Goal: Task Accomplishment & Management: Use online tool/utility

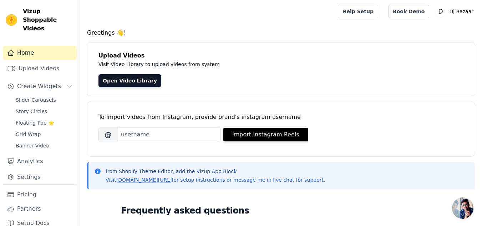
scroll to position [174, 0]
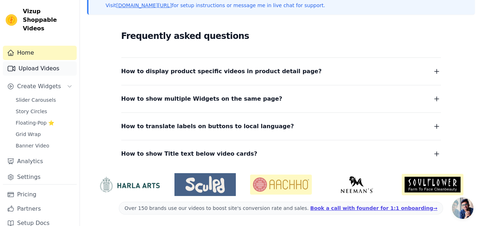
click at [26, 61] on link "Upload Videos" at bounding box center [40, 68] width 74 height 14
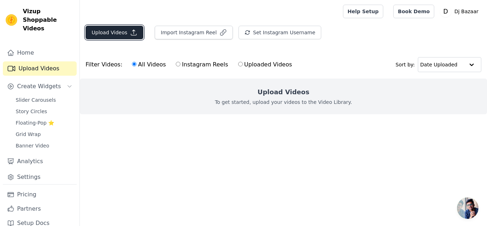
click at [109, 29] on button "Upload Videos" at bounding box center [115, 33] width 58 height 14
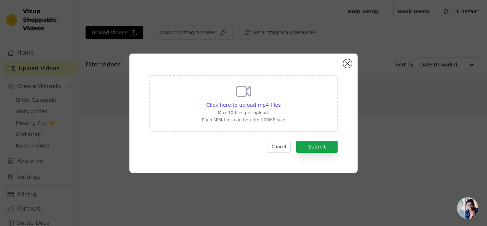
click at [231, 97] on div "Click here to upload mp4 files Max 10 files per upload. Each MP4 files can be u…" at bounding box center [243, 103] width 83 height 40
click at [280, 101] on input "Click here to upload mp4 files Max 10 files per upload. Each MP4 files can be u…" at bounding box center [280, 101] width 0 height 0
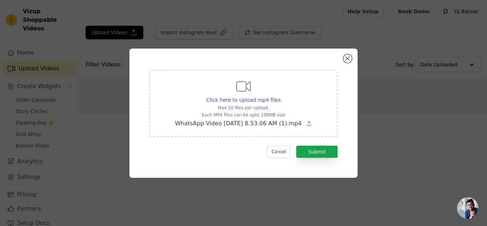
click at [246, 124] on span "WhatsApp Video 2025-09-05 at 8.53.06 AM (1).mp4" at bounding box center [238, 123] width 127 height 7
click at [280, 96] on input "Click here to upload mp4 files Max 10 files per upload. Each MP4 files can be u…" at bounding box center [280, 96] width 0 height 0
type input "C:\fakepath\WhatsApp Video 2025-09-05 at 8.53.06 AM.mp4"
click at [248, 97] on span "Click here to upload mp4 files" at bounding box center [243, 100] width 75 height 6
click at [280, 96] on input "Click here to upload mp4 files Max 10 files per upload. Each MP4 files can be u…" at bounding box center [280, 96] width 0 height 0
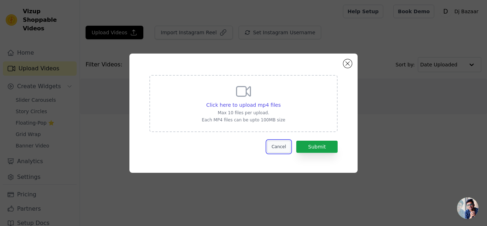
click at [277, 147] on button "Cancel" at bounding box center [279, 146] width 24 height 12
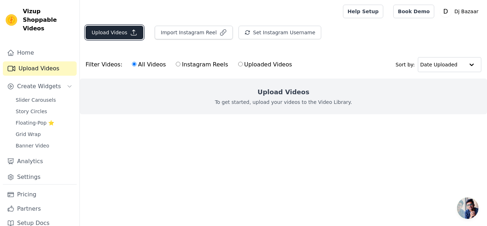
click at [107, 27] on button "Upload Videos" at bounding box center [115, 33] width 58 height 14
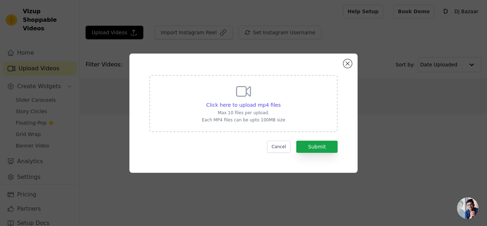
click at [244, 112] on p "Max 10 files per upload." at bounding box center [243, 113] width 83 height 6
click at [280, 101] on input "Click here to upload mp4 files Max 10 files per upload. Each MP4 files can be u…" at bounding box center [280, 101] width 0 height 0
type input "C:\fakepath\WhatsApp Video 2025-09-05 at 8.53.06 AM (1).mp4"
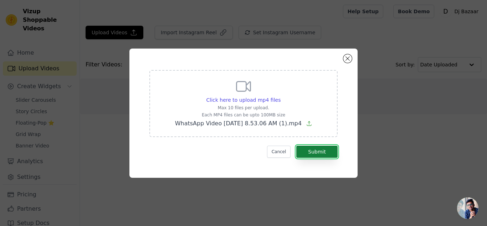
click at [313, 150] on button "Submit" at bounding box center [316, 151] width 41 height 12
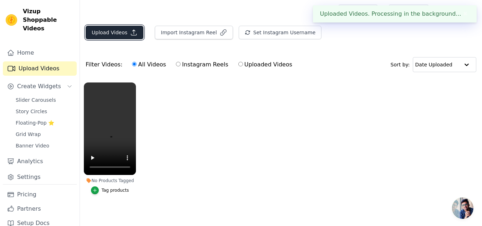
click at [112, 33] on button "Upload Videos" at bounding box center [115, 33] width 58 height 14
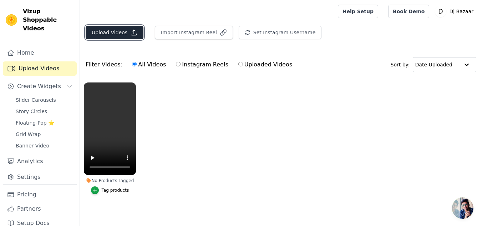
click at [126, 31] on button "Upload Videos" at bounding box center [115, 33] width 58 height 14
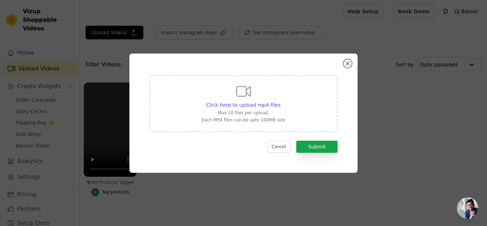
click at [242, 118] on p "Each MP4 files can be upto 100MB size" at bounding box center [243, 120] width 83 height 6
click at [280, 101] on input "Click here to upload mp4 files Max 10 files per upload. Each MP4 files can be u…" at bounding box center [280, 101] width 0 height 0
type input "C:\fakepath\WhatsApp Video 2025-09-05 at 8.53.06 AM.mp4"
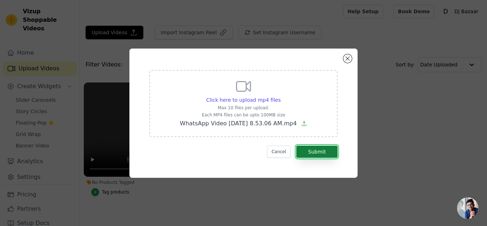
click at [314, 151] on button "Submit" at bounding box center [316, 151] width 41 height 12
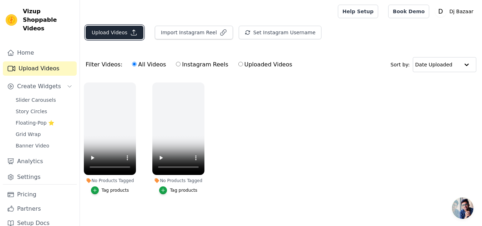
click at [119, 35] on button "Upload Videos" at bounding box center [115, 33] width 58 height 14
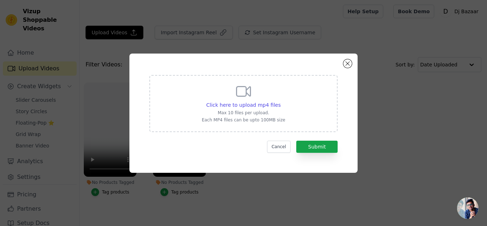
click at [201, 120] on div "Click here to upload mp4 files Max 10 files per upload. Each MP4 files can be u…" at bounding box center [243, 103] width 188 height 57
click at [280, 101] on input "Click here to upload mp4 files Max 10 files per upload. Each MP4 files can be u…" at bounding box center [280, 101] width 0 height 0
type input "C:\fakepath\WhatsApp Video 2025-09-05 at 8.53.05 AM (1).mp4"
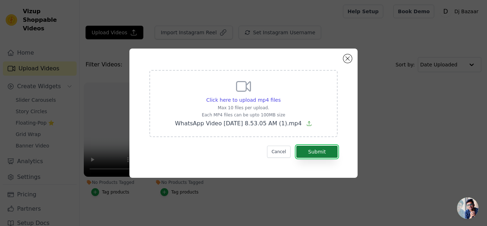
click at [312, 150] on button "Submit" at bounding box center [316, 151] width 41 height 12
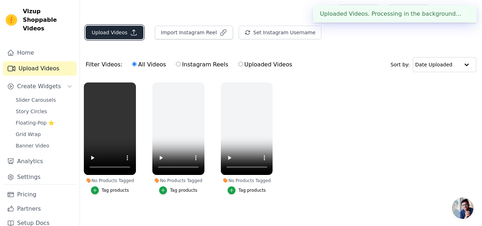
click at [122, 34] on button "Upload Videos" at bounding box center [115, 33] width 58 height 14
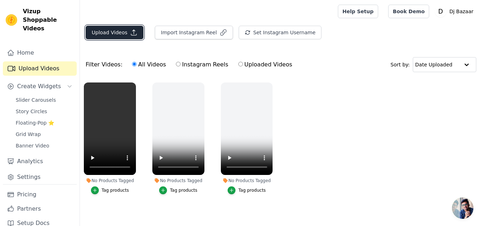
click at [124, 32] on button "Upload Videos" at bounding box center [115, 33] width 58 height 14
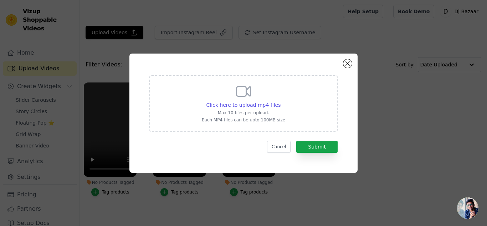
click at [248, 118] on p "Each MP4 files can be upto 100MB size" at bounding box center [243, 120] width 83 height 6
click at [280, 101] on input "Click here to upload mp4 files Max 10 files per upload. Each MP4 files can be u…" at bounding box center [280, 101] width 0 height 0
type input "C:\fakepath\WhatsApp Video [DATE] 8.53.05 AM.mp4"
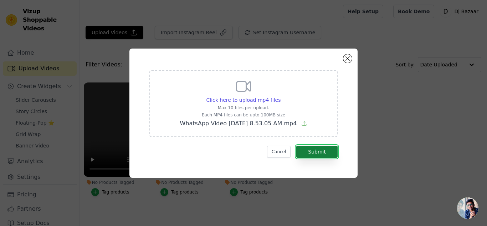
click at [314, 151] on button "Submit" at bounding box center [316, 151] width 41 height 12
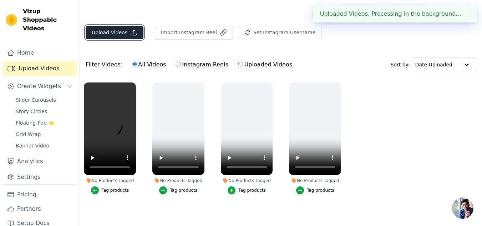
click at [112, 34] on button "Upload Videos" at bounding box center [115, 33] width 58 height 14
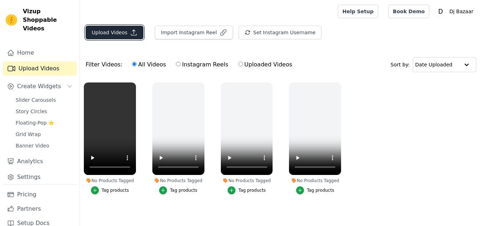
click at [120, 28] on button "Upload Videos" at bounding box center [115, 33] width 58 height 14
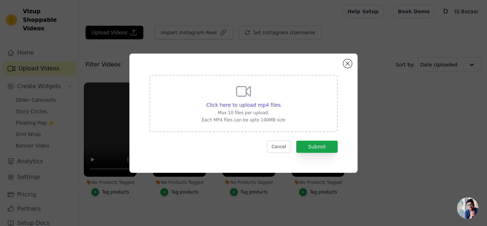
click at [238, 113] on p "Max 10 files per upload." at bounding box center [243, 113] width 83 height 6
click at [280, 101] on input "Click here to upload mp4 files Max 10 files per upload. Each MP4 files can be u…" at bounding box center [280, 101] width 0 height 0
type input "C:\fakepath\WhatsApp Video 2025-09-05 at 8.53.04 AM (1).mp4"
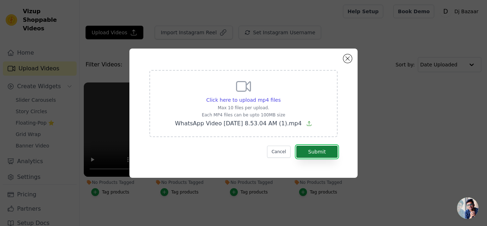
click at [321, 151] on button "Submit" at bounding box center [316, 151] width 41 height 12
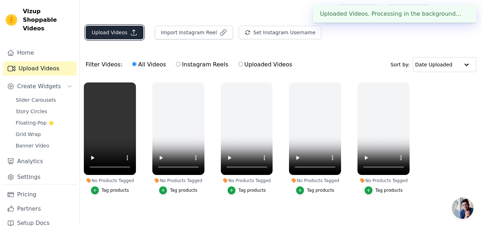
click at [118, 33] on button "Upload Videos" at bounding box center [115, 33] width 58 height 14
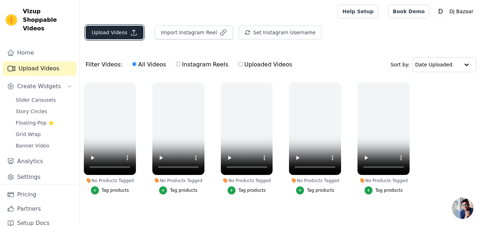
click at [115, 28] on button "Upload Videos" at bounding box center [115, 33] width 58 height 14
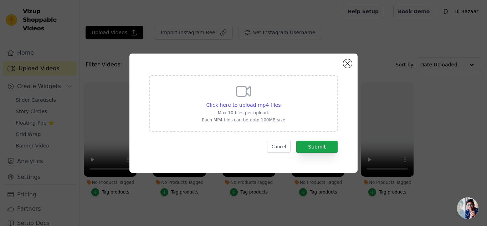
click at [231, 114] on p "Max 10 files per upload." at bounding box center [243, 113] width 83 height 6
click at [280, 101] on input "Click here to upload mp4 files Max 10 files per upload. Each MP4 files can be u…" at bounding box center [280, 101] width 0 height 0
type input "C:\fakepath\WhatsApp Video [DATE] 8.53.04 AM.mp4"
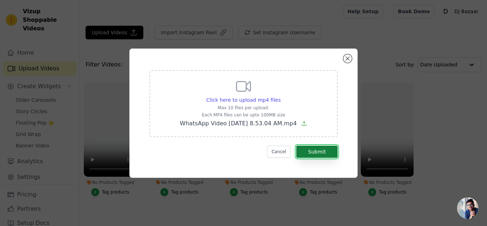
click at [319, 150] on button "Submit" at bounding box center [316, 151] width 41 height 12
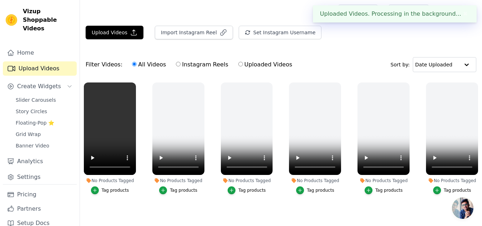
click at [109, 191] on div "Tag products" at bounding box center [115, 190] width 27 height 6
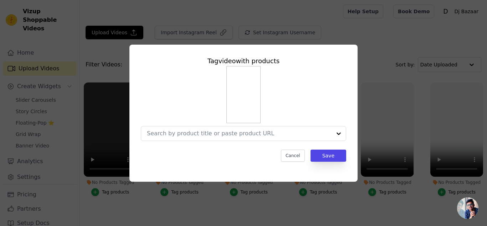
click at [109, 191] on div "Tag video with products Cancel Save" at bounding box center [243, 113] width 464 height 160
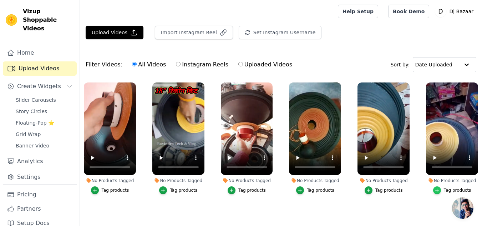
click at [441, 191] on div "button" at bounding box center [437, 190] width 8 height 8
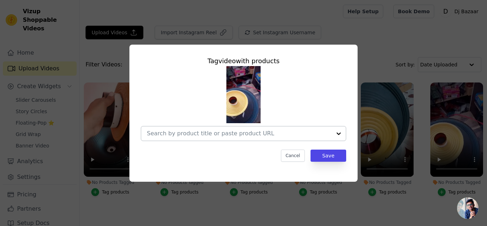
click at [338, 132] on div at bounding box center [339, 133] width 14 height 14
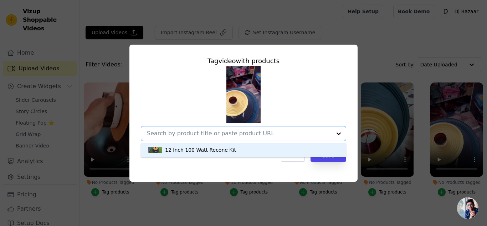
click at [257, 149] on div "12 Inch 100 Watt Recone Kit" at bounding box center [243, 150] width 191 height 14
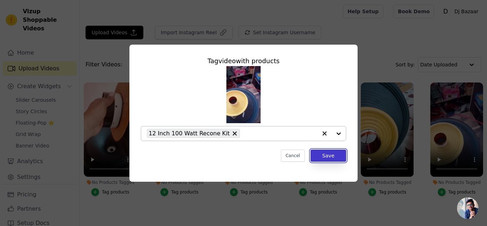
click at [321, 153] on button "Save" at bounding box center [329, 155] width 36 height 12
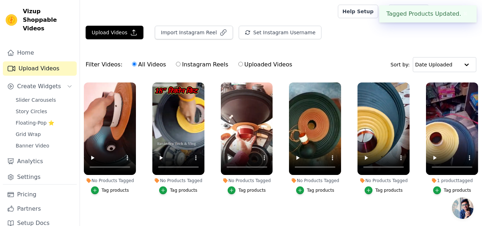
click at [374, 191] on button "Tag products" at bounding box center [383, 190] width 38 height 8
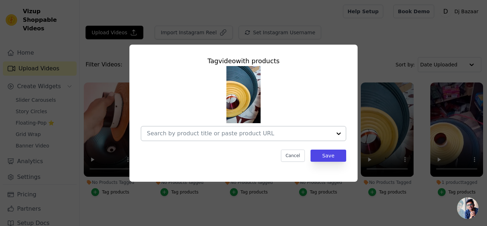
click at [338, 136] on div at bounding box center [339, 133] width 14 height 14
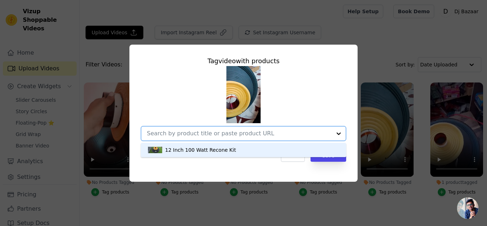
click at [328, 147] on div "12 Inch 100 Watt Recone Kit" at bounding box center [243, 150] width 191 height 14
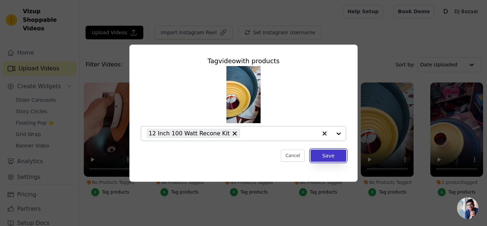
click at [328, 157] on button "Save" at bounding box center [329, 155] width 36 height 12
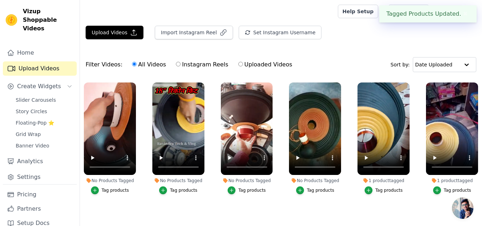
click at [318, 191] on div "Tag products" at bounding box center [320, 190] width 27 height 6
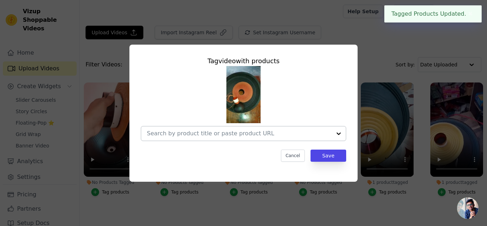
click at [334, 134] on div at bounding box center [339, 133] width 14 height 14
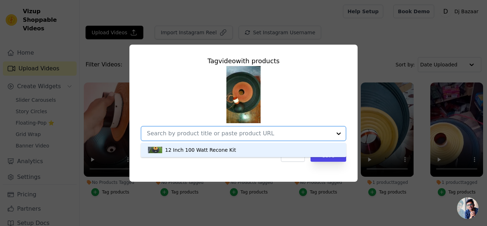
click at [303, 148] on div "12 Inch 100 Watt Recone Kit" at bounding box center [243, 150] width 191 height 14
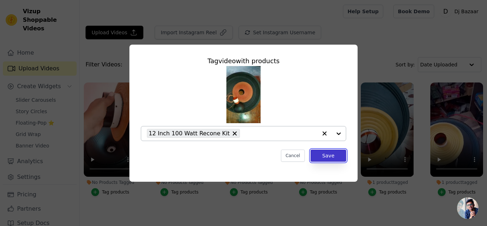
click at [328, 154] on button "Save" at bounding box center [329, 155] width 36 height 12
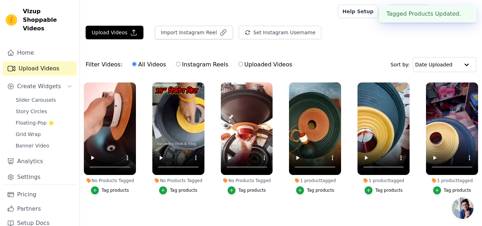
click at [244, 189] on div "Tag products" at bounding box center [251, 190] width 27 height 6
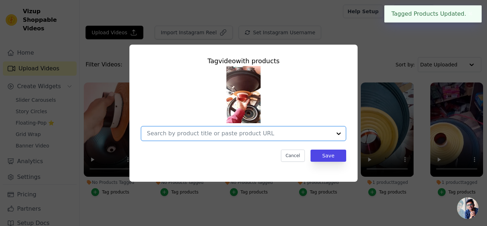
click at [304, 135] on input "No Products Tagged Tag video with products Option undefined, selected. Select i…" at bounding box center [239, 133] width 185 height 7
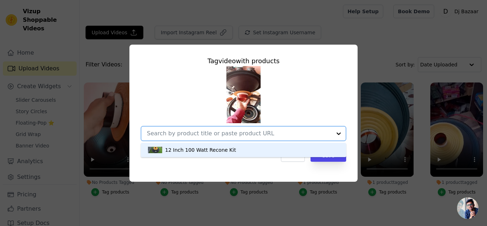
click at [295, 153] on div "12 Inch 100 Watt Recone Kit" at bounding box center [243, 150] width 191 height 14
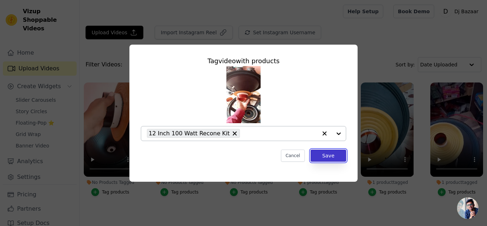
click at [320, 154] on button "Save" at bounding box center [329, 155] width 36 height 12
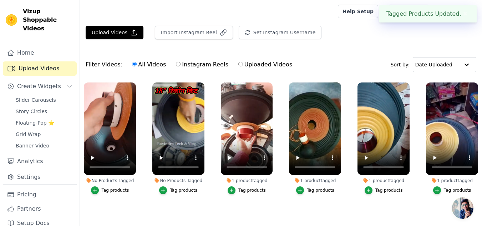
click at [173, 190] on div "Tag products" at bounding box center [183, 190] width 27 height 6
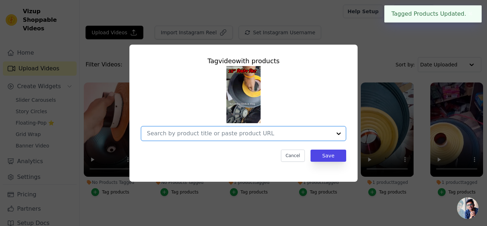
click at [248, 134] on input "No Products Tagged Tag video with products Option undefined, selected. Select i…" at bounding box center [239, 133] width 185 height 7
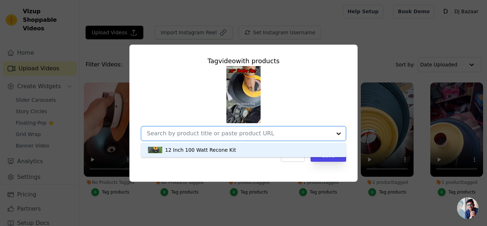
click at [248, 153] on div "12 Inch 100 Watt Recone Kit" at bounding box center [243, 150] width 191 height 14
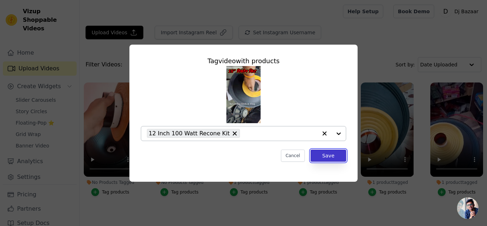
click at [318, 155] on button "Save" at bounding box center [329, 155] width 36 height 12
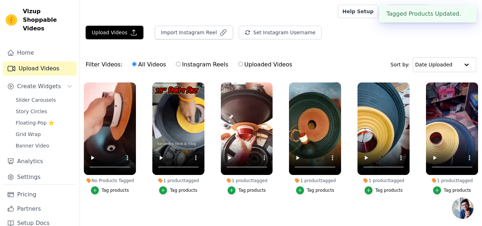
click at [107, 191] on div "Tag products" at bounding box center [115, 190] width 27 height 6
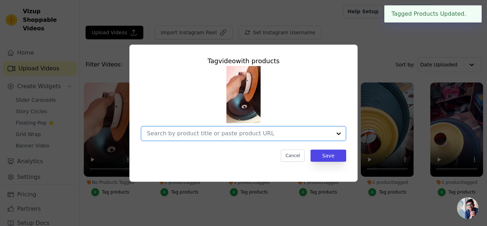
click at [224, 132] on input "No Products Tagged Tag video with products Option undefined, selected. Select i…" at bounding box center [239, 133] width 185 height 7
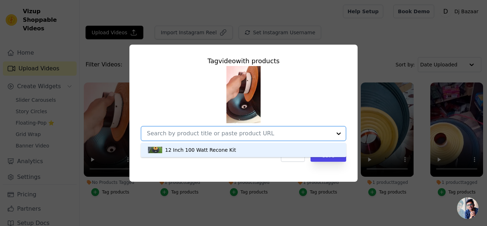
click at [226, 150] on div "12 Inch 100 Watt Recone Kit" at bounding box center [200, 149] width 71 height 7
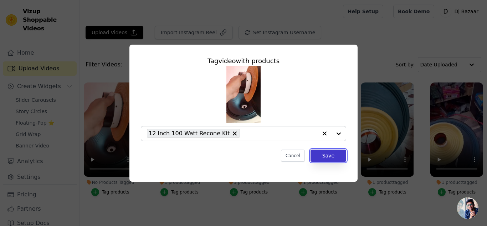
click at [319, 158] on button "Save" at bounding box center [329, 155] width 36 height 12
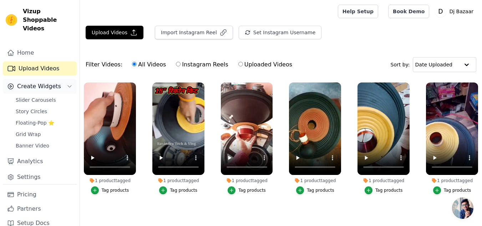
click at [48, 82] on span "Create Widgets" at bounding box center [39, 86] width 44 height 9
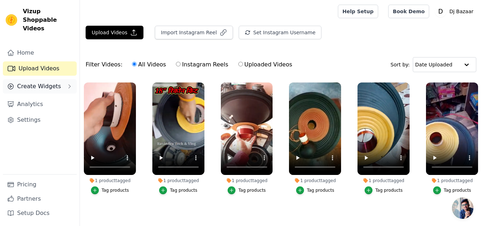
click at [48, 82] on span "Create Widgets" at bounding box center [39, 86] width 44 height 9
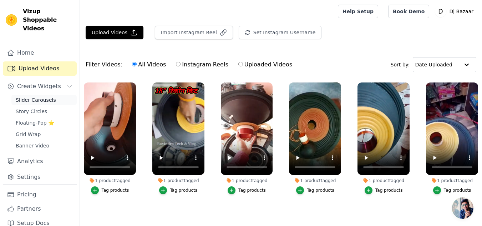
click at [42, 96] on span "Slider Carousels" at bounding box center [36, 99] width 40 height 7
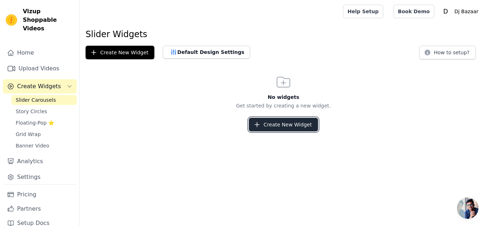
click at [266, 120] on button "Create New Widget" at bounding box center [283, 125] width 69 height 14
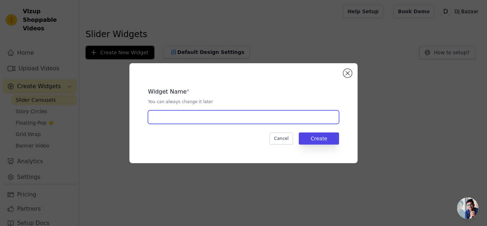
click at [238, 119] on input "text" at bounding box center [243, 117] width 191 height 14
type input "12 inc"
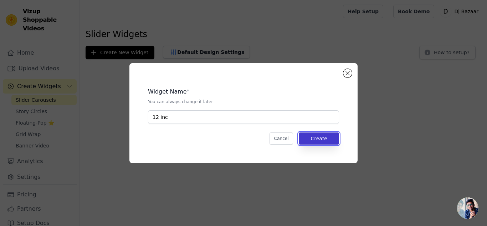
click at [316, 136] on button "Create" at bounding box center [319, 138] width 40 height 12
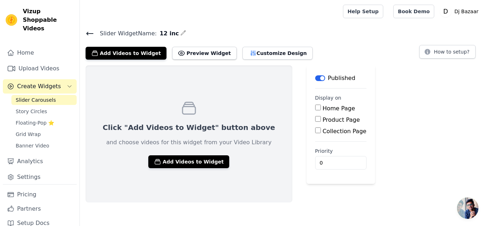
click at [315, 118] on input "Product Page" at bounding box center [318, 119] width 6 height 6
checkbox input "true"
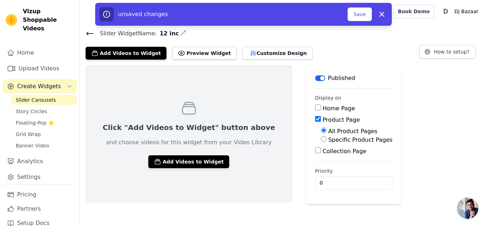
click at [321, 139] on input "Specific Product Pages" at bounding box center [324, 139] width 6 height 6
radio input "true"
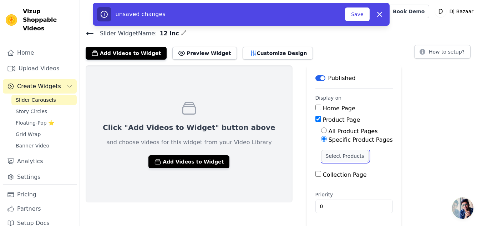
click at [321, 156] on button "Select Products" at bounding box center [345, 156] width 48 height 12
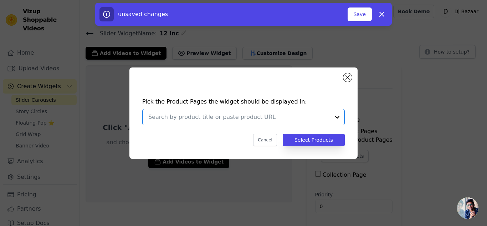
click at [298, 116] on input "text" at bounding box center [239, 117] width 182 height 9
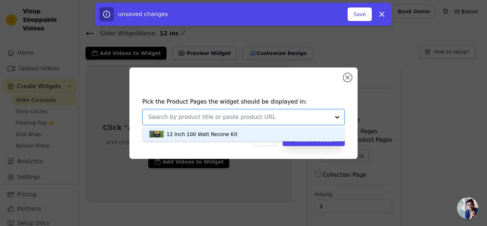
click at [287, 131] on div "12 Inch 100 Watt Recone Kit" at bounding box center [243, 134] width 188 height 14
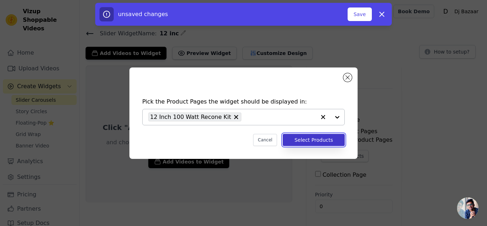
click at [308, 138] on button "Select Products" at bounding box center [314, 140] width 62 height 12
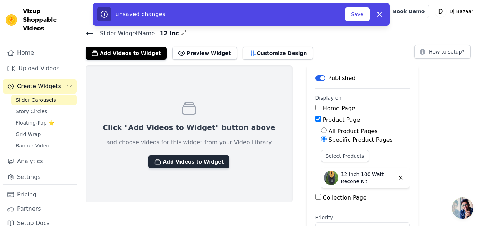
click at [198, 161] on button "Add Videos to Widget" at bounding box center [188, 161] width 81 height 13
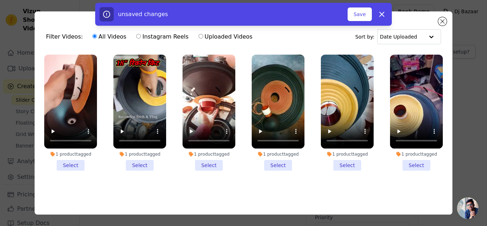
click at [411, 163] on li "1 product tagged Select" at bounding box center [416, 113] width 53 height 116
click at [0, 0] on input "1 product tagged Select" at bounding box center [0, 0] width 0 height 0
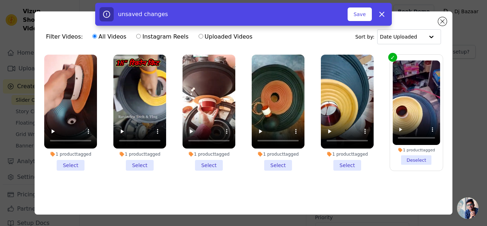
click at [346, 166] on li "1 product tagged Select" at bounding box center [347, 113] width 53 height 116
click at [0, 0] on input "1 product tagged Select" at bounding box center [0, 0] width 0 height 0
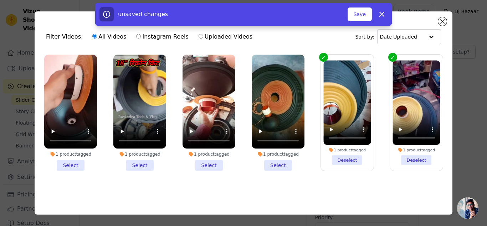
click at [277, 164] on li "1 product tagged Select" at bounding box center [278, 113] width 53 height 116
click at [0, 0] on input "1 product tagged Select" at bounding box center [0, 0] width 0 height 0
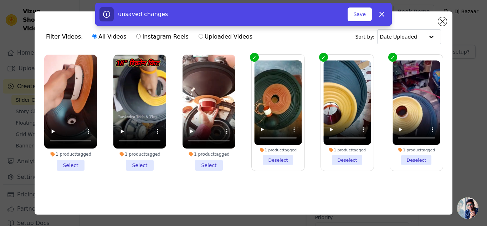
click at [208, 163] on li "1 product tagged Select" at bounding box center [209, 113] width 53 height 116
click at [0, 0] on input "1 product tagged Select" at bounding box center [0, 0] width 0 height 0
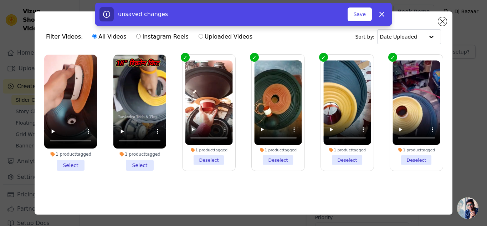
click at [142, 160] on li "1 product tagged Select" at bounding box center [139, 113] width 53 height 116
click at [0, 0] on input "1 product tagged Select" at bounding box center [0, 0] width 0 height 0
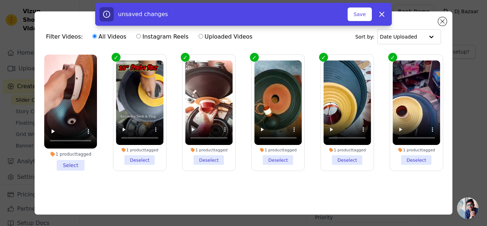
click at [73, 163] on li "1 product tagged Select" at bounding box center [70, 113] width 53 height 116
click at [0, 0] on input "1 product tagged Select" at bounding box center [0, 0] width 0 height 0
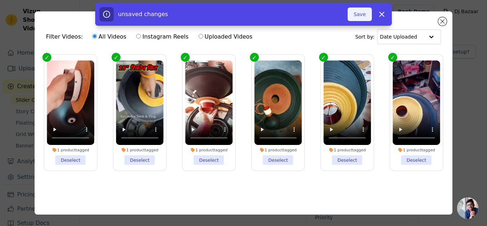
click at [363, 15] on button "Save" at bounding box center [360, 14] width 24 height 14
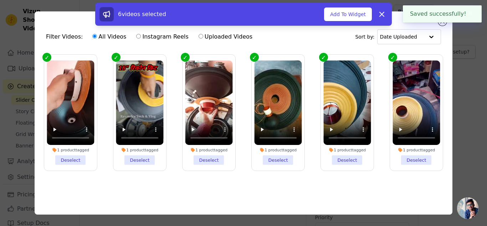
click at [357, 13] on button "Add To Widget" at bounding box center [348, 14] width 48 height 14
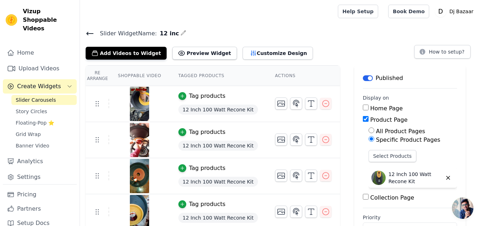
click at [267, 76] on th "Actions" at bounding box center [302, 76] width 73 height 20
click at [41, 170] on link "Settings" at bounding box center [40, 177] width 74 height 14
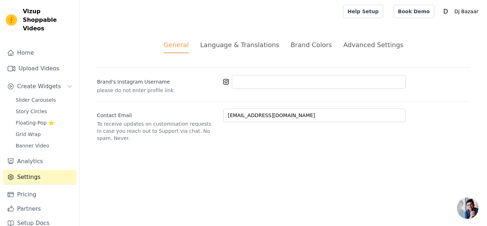
click at [245, 38] on div "General Language & Translations Brand Colors Advanced Settings unsaved changes …" at bounding box center [283, 91] width 407 height 136
click at [244, 43] on div "Language & Translations" at bounding box center [239, 45] width 79 height 10
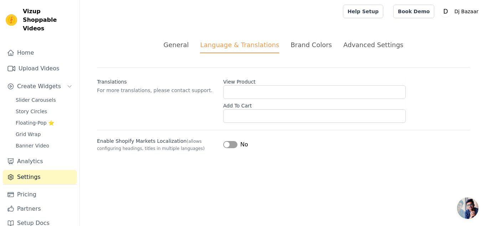
click at [346, 39] on div "General Language & Translations Brand Colors Advanced Settings unsaved changes …" at bounding box center [283, 96] width 407 height 146
click at [345, 43] on div "Advanced Settings" at bounding box center [373, 45] width 60 height 10
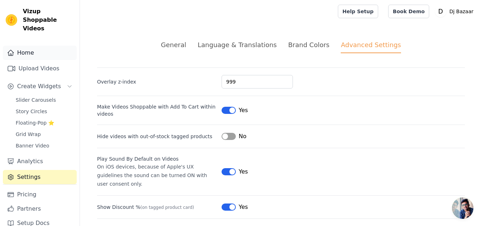
click at [42, 46] on link "Home" at bounding box center [40, 53] width 74 height 14
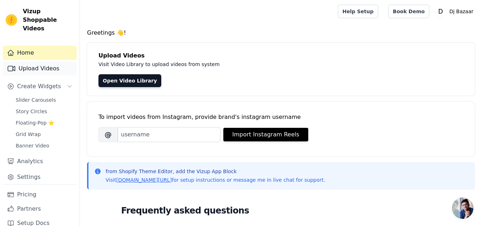
click at [44, 61] on link "Upload Videos" at bounding box center [40, 68] width 74 height 14
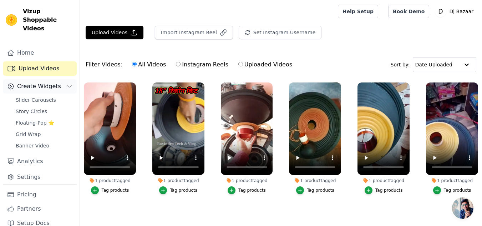
click at [45, 82] on span "Create Widgets" at bounding box center [39, 86] width 44 height 9
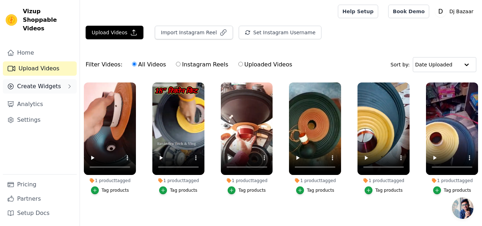
click at [45, 82] on span "Create Widgets" at bounding box center [39, 86] width 44 height 9
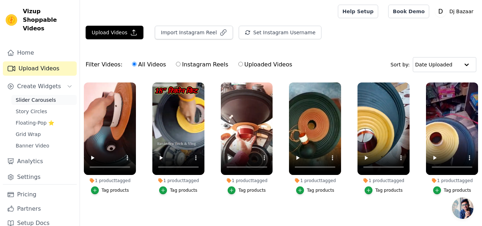
click at [42, 96] on span "Slider Carousels" at bounding box center [36, 99] width 40 height 7
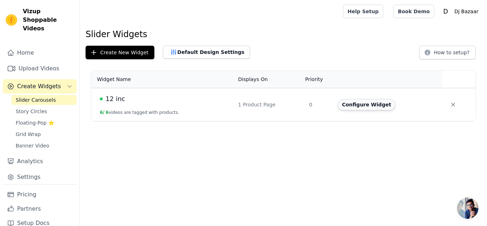
click at [362, 105] on button "Configure Widget" at bounding box center [367, 104] width 58 height 11
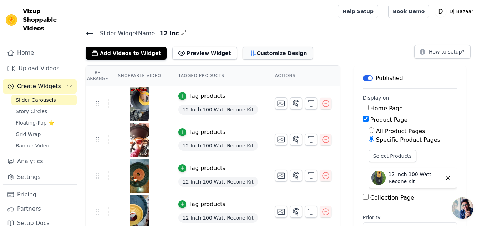
click at [262, 55] on button "Customize Design" at bounding box center [277, 53] width 70 height 13
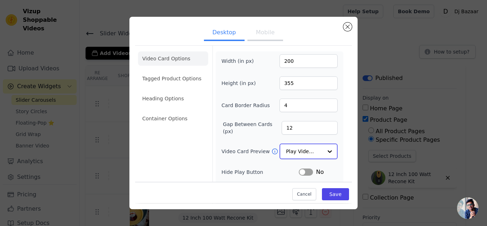
click at [323, 149] on div at bounding box center [330, 151] width 14 height 14
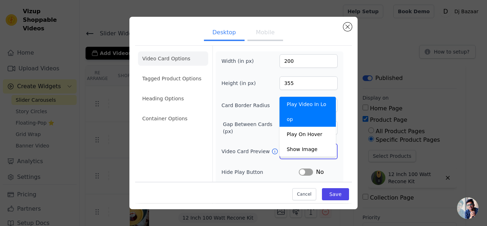
click at [323, 149] on div at bounding box center [330, 151] width 14 height 14
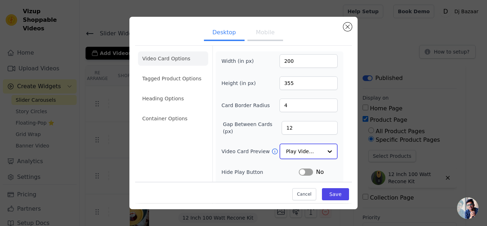
click at [323, 149] on div at bounding box center [330, 151] width 14 height 14
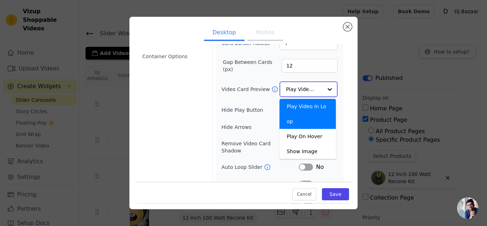
scroll to position [63, 0]
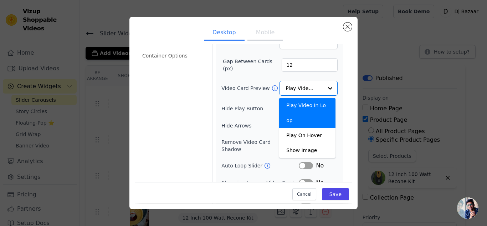
click at [162, 119] on div "Video Card Options Tagged Product Options Heading Options Container Options" at bounding box center [173, 96] width 70 height 227
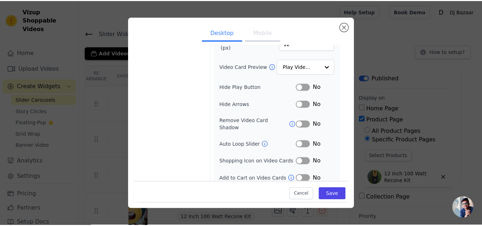
scroll to position [0, 0]
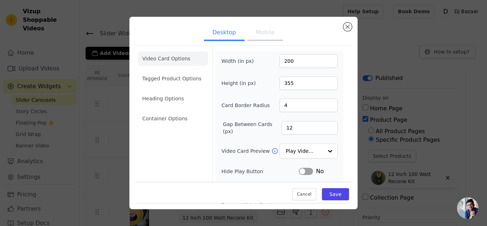
click at [271, 148] on icon at bounding box center [274, 150] width 7 height 7
click at [324, 148] on div at bounding box center [330, 151] width 14 height 14
click at [308, 152] on input "Video Card Preview" at bounding box center [304, 151] width 37 height 14
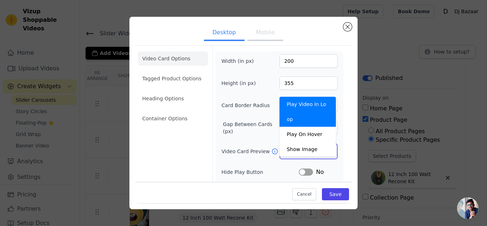
click at [308, 152] on input "Video Card Preview" at bounding box center [304, 151] width 37 height 14
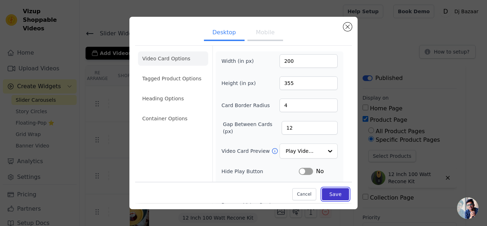
click at [330, 195] on button "Save" at bounding box center [335, 194] width 27 height 12
